Goal: Transaction & Acquisition: Purchase product/service

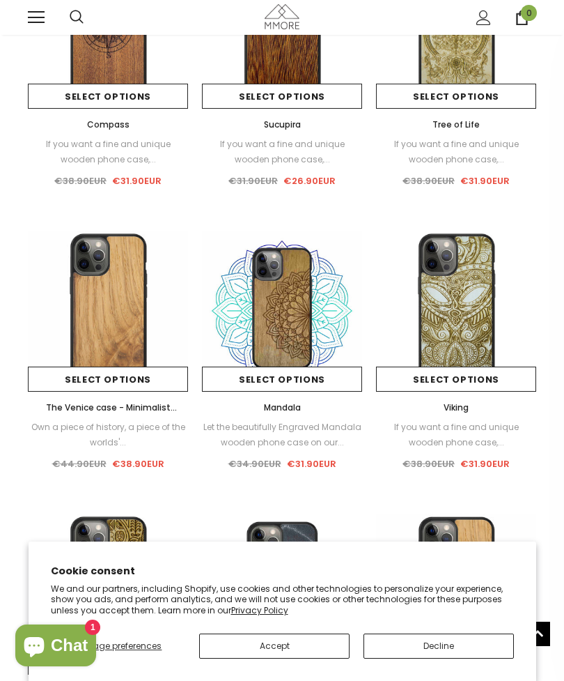
scroll to position [483, 0]
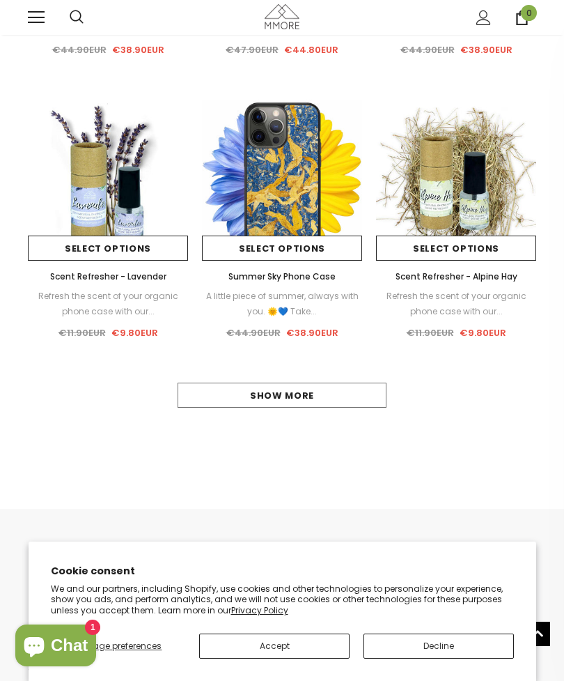
scroll to position [886, 0]
